Goal: Find specific page/section: Find specific page/section

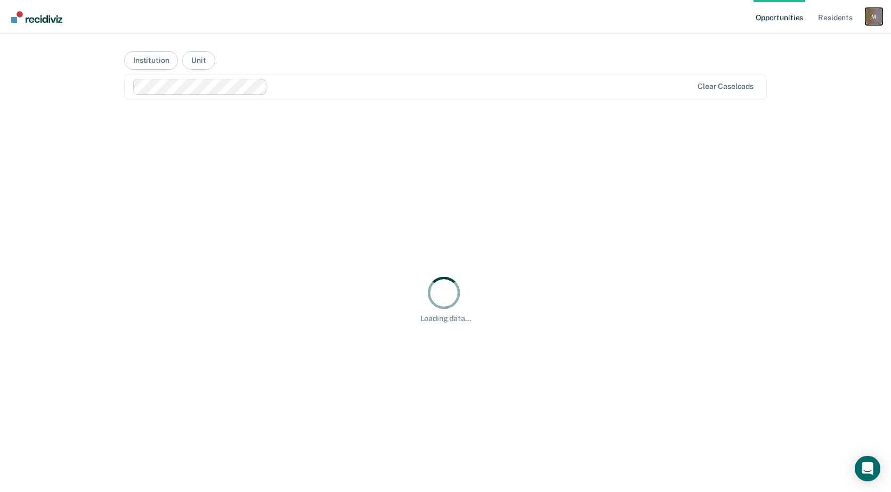
click at [875, 16] on div "M" at bounding box center [873, 16] width 17 height 17
click at [153, 60] on button "Institution" at bounding box center [151, 60] width 54 height 19
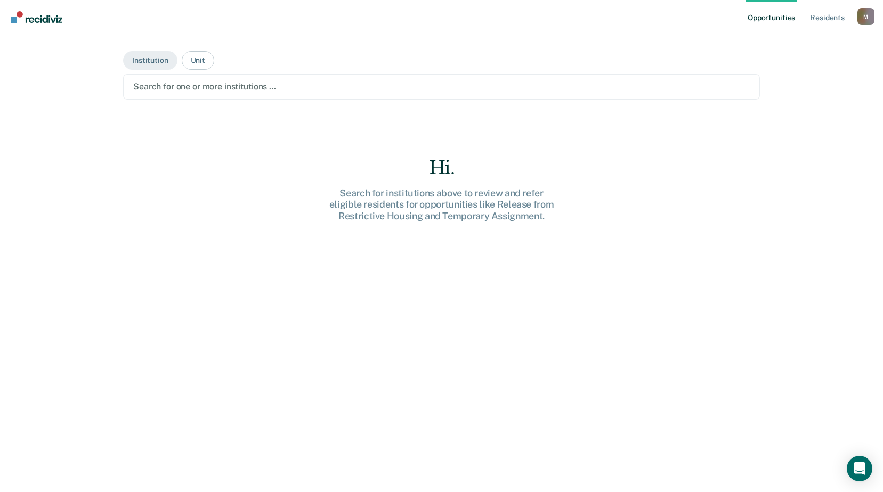
click at [182, 85] on div at bounding box center [441, 86] width 617 height 12
